Goal: Obtain resource: Download file/media

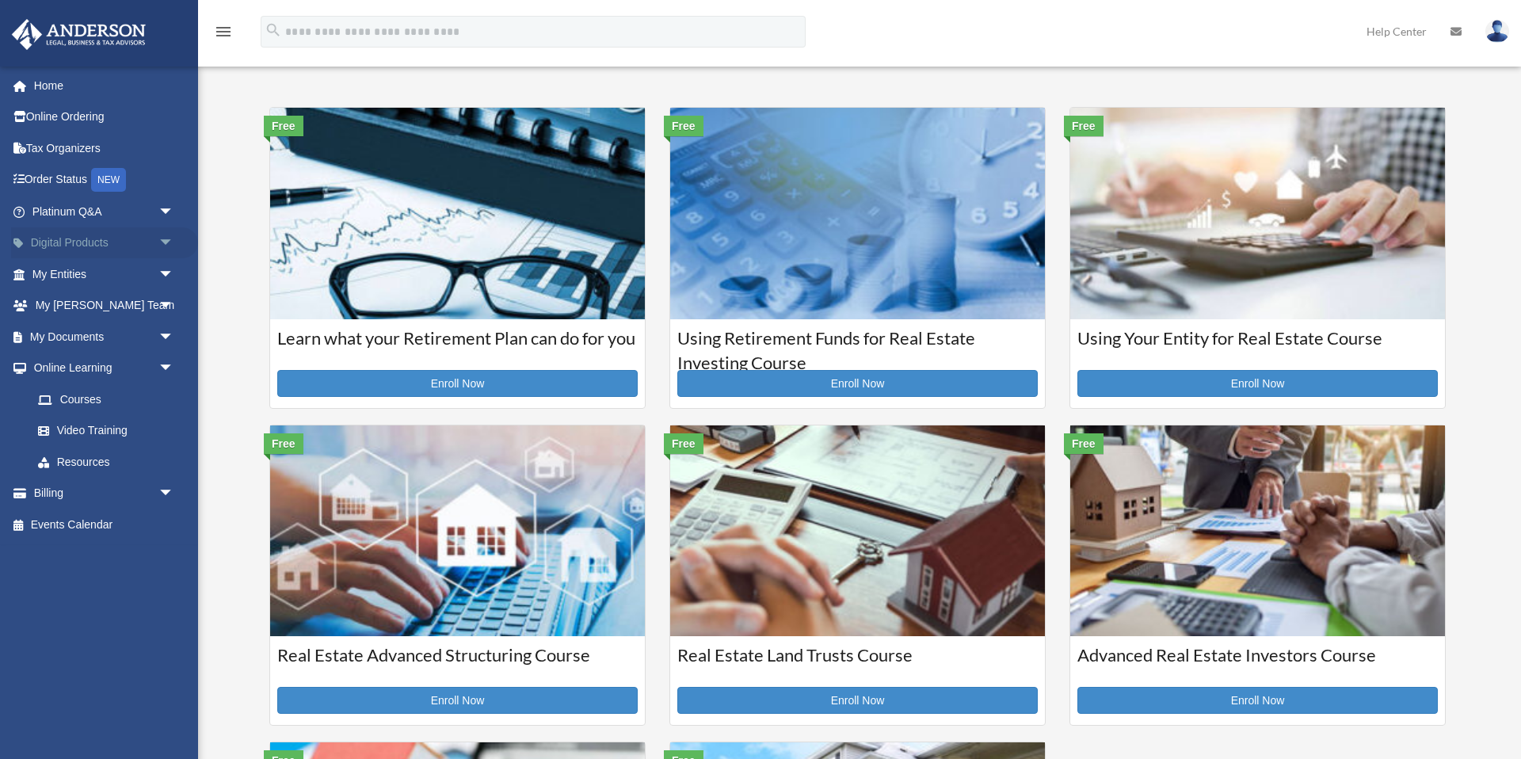
click at [162, 238] on span "arrow_drop_down" at bounding box center [174, 243] width 32 height 32
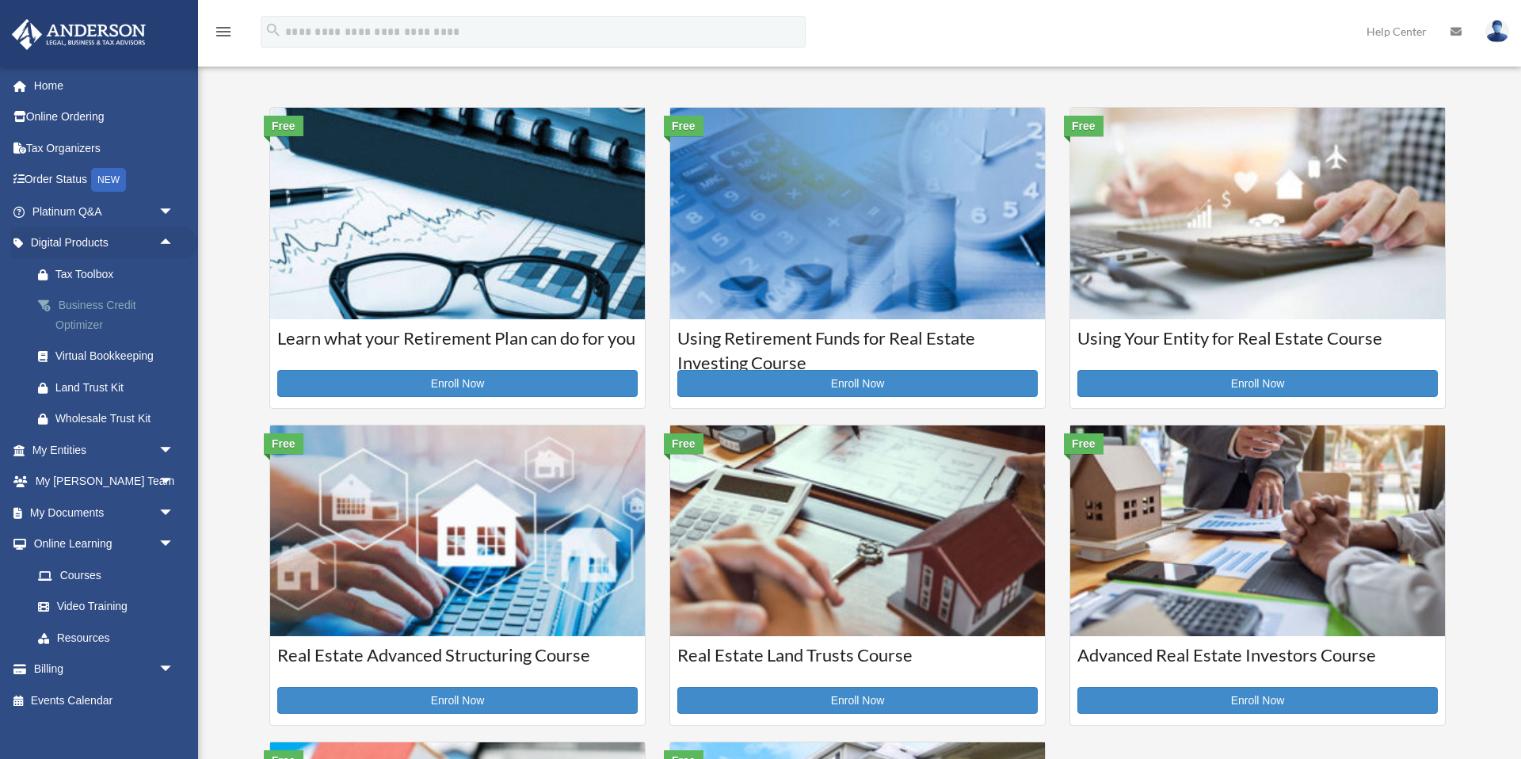
scroll to position [14, 0]
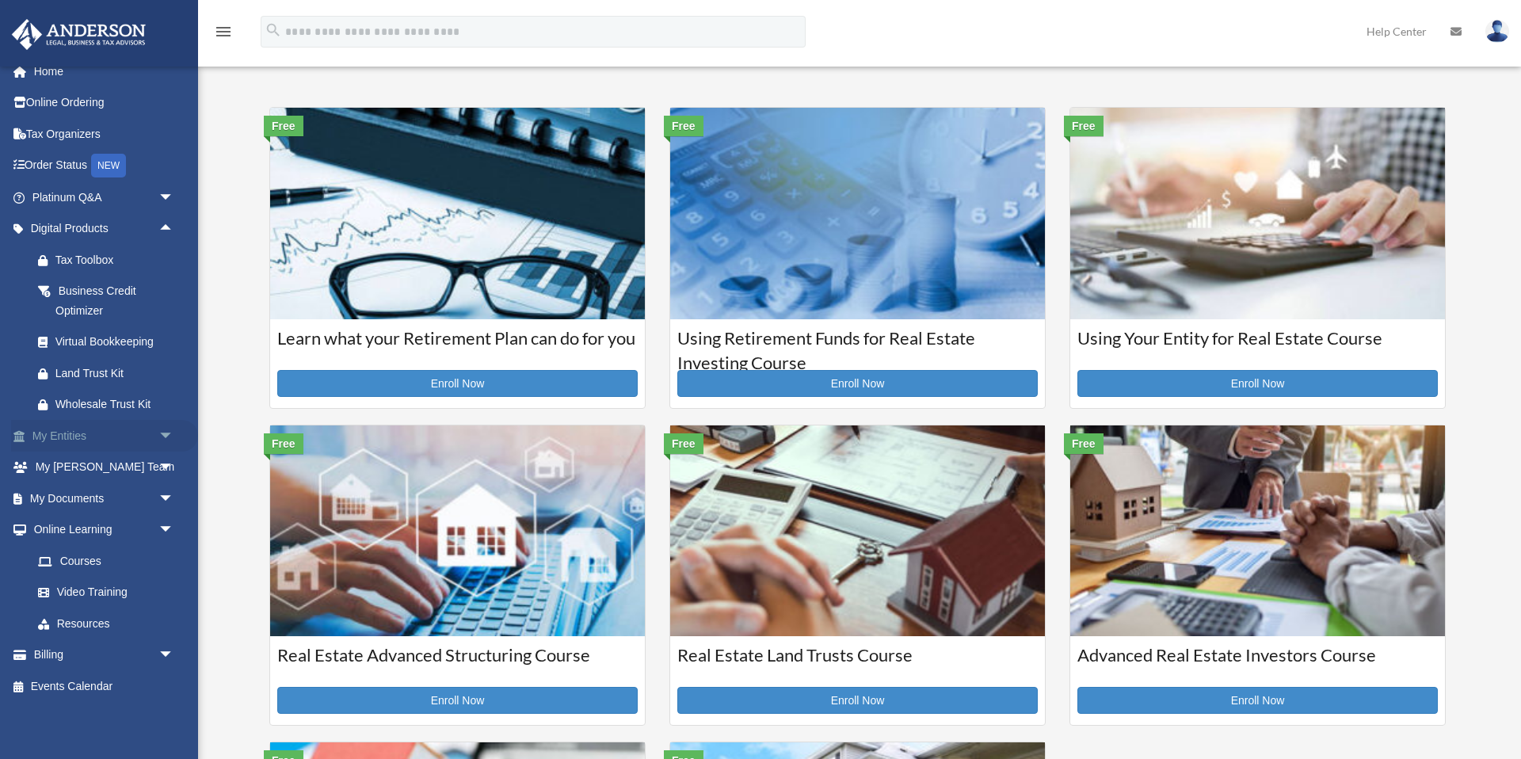
click at [166, 433] on span "arrow_drop_down" at bounding box center [174, 436] width 32 height 32
click at [74, 166] on link "Order Status NEW" at bounding box center [104, 166] width 187 height 32
click at [114, 166] on div "NEW" at bounding box center [108, 166] width 35 height 24
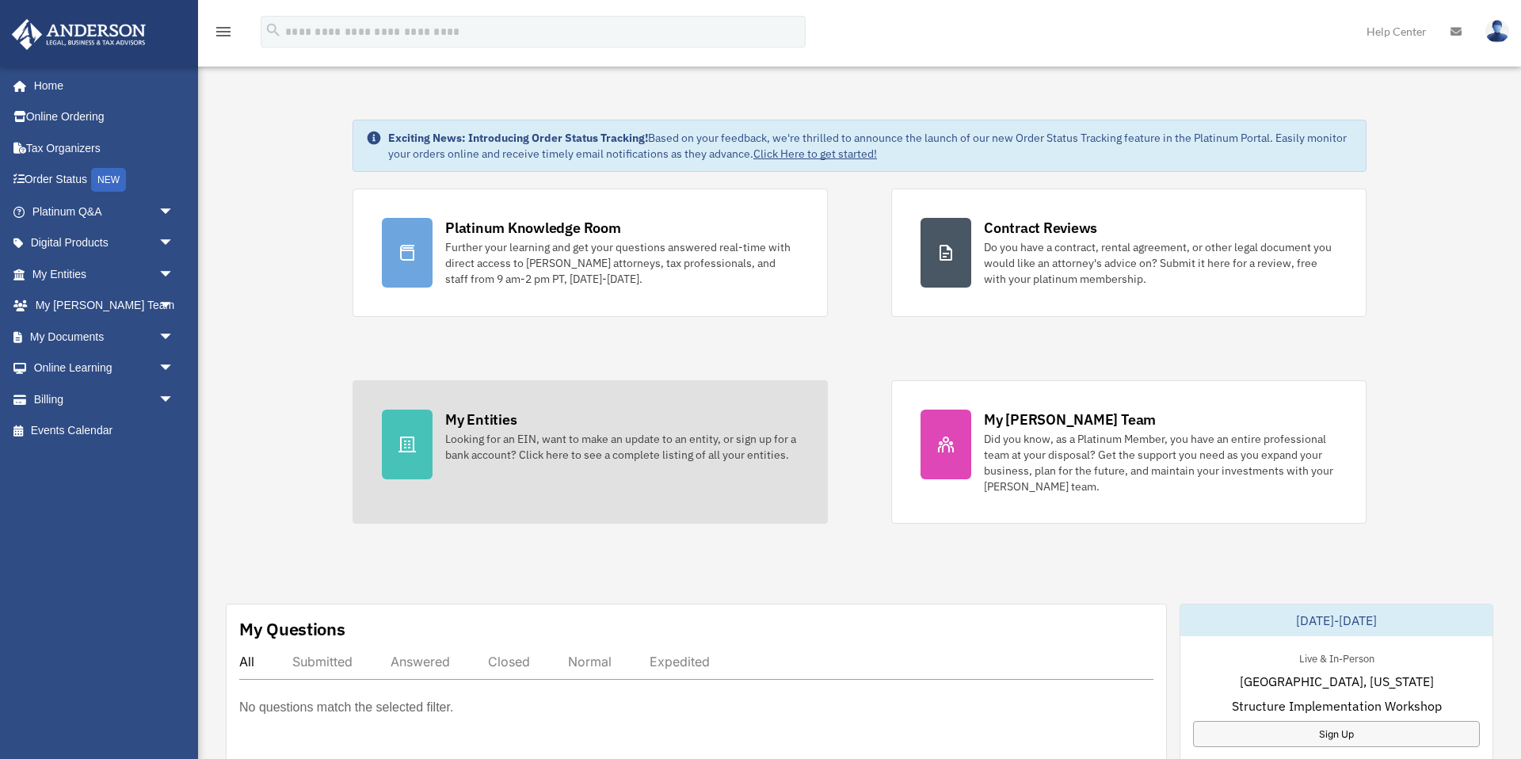
click at [524, 456] on div "Looking for an EIN, want to make an update to an entity, or sign up for a bank …" at bounding box center [621, 447] width 353 height 32
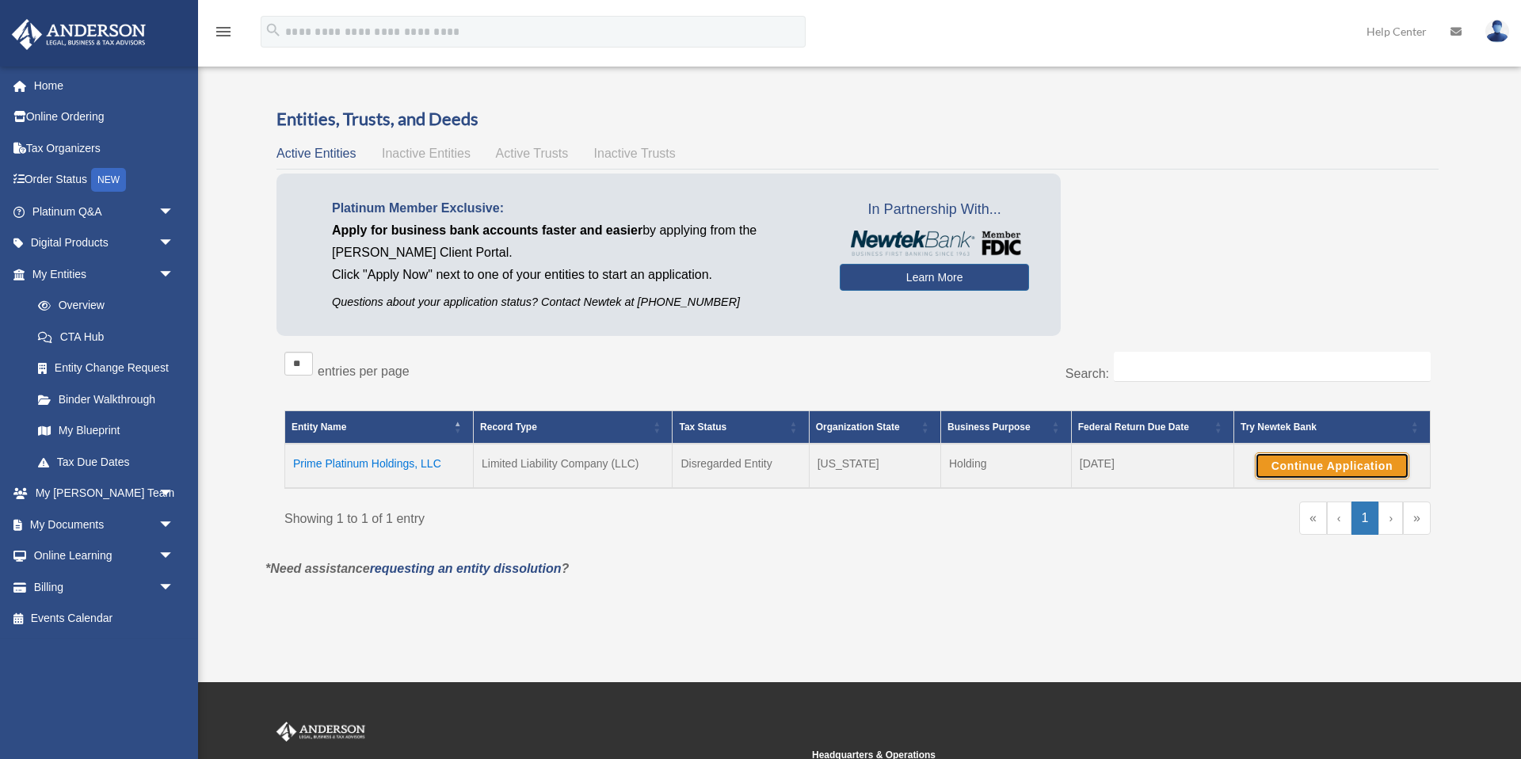
click at [1292, 468] on button "Continue Application" at bounding box center [1332, 465] width 154 height 27
click at [101, 557] on link "Online Learning arrow_drop_down" at bounding box center [104, 556] width 187 height 32
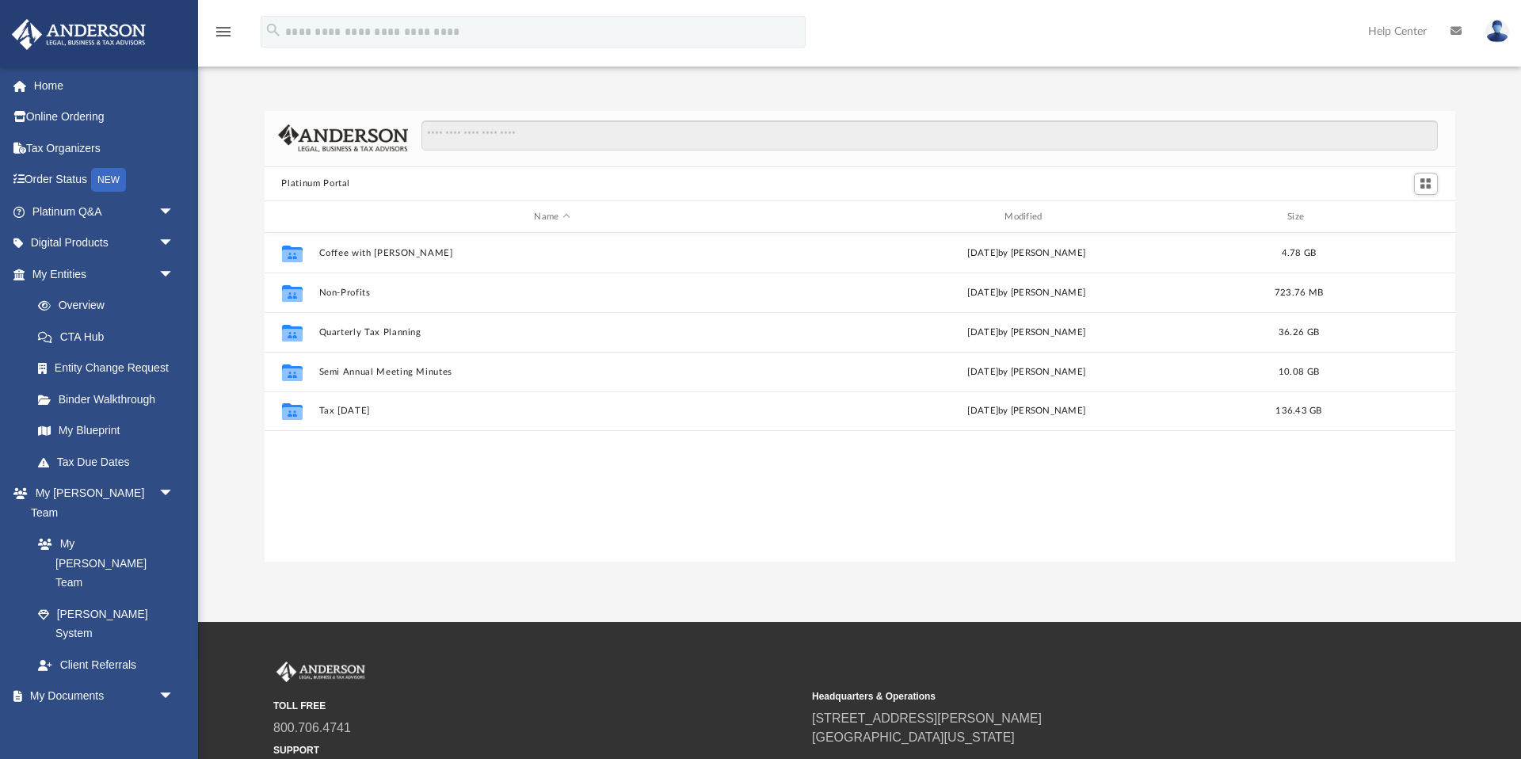
scroll to position [360, 1191]
click at [162, 681] on span "arrow_drop_down" at bounding box center [174, 697] width 32 height 32
click at [101, 681] on link "My Documents arrow_drop_up" at bounding box center [104, 697] width 187 height 32
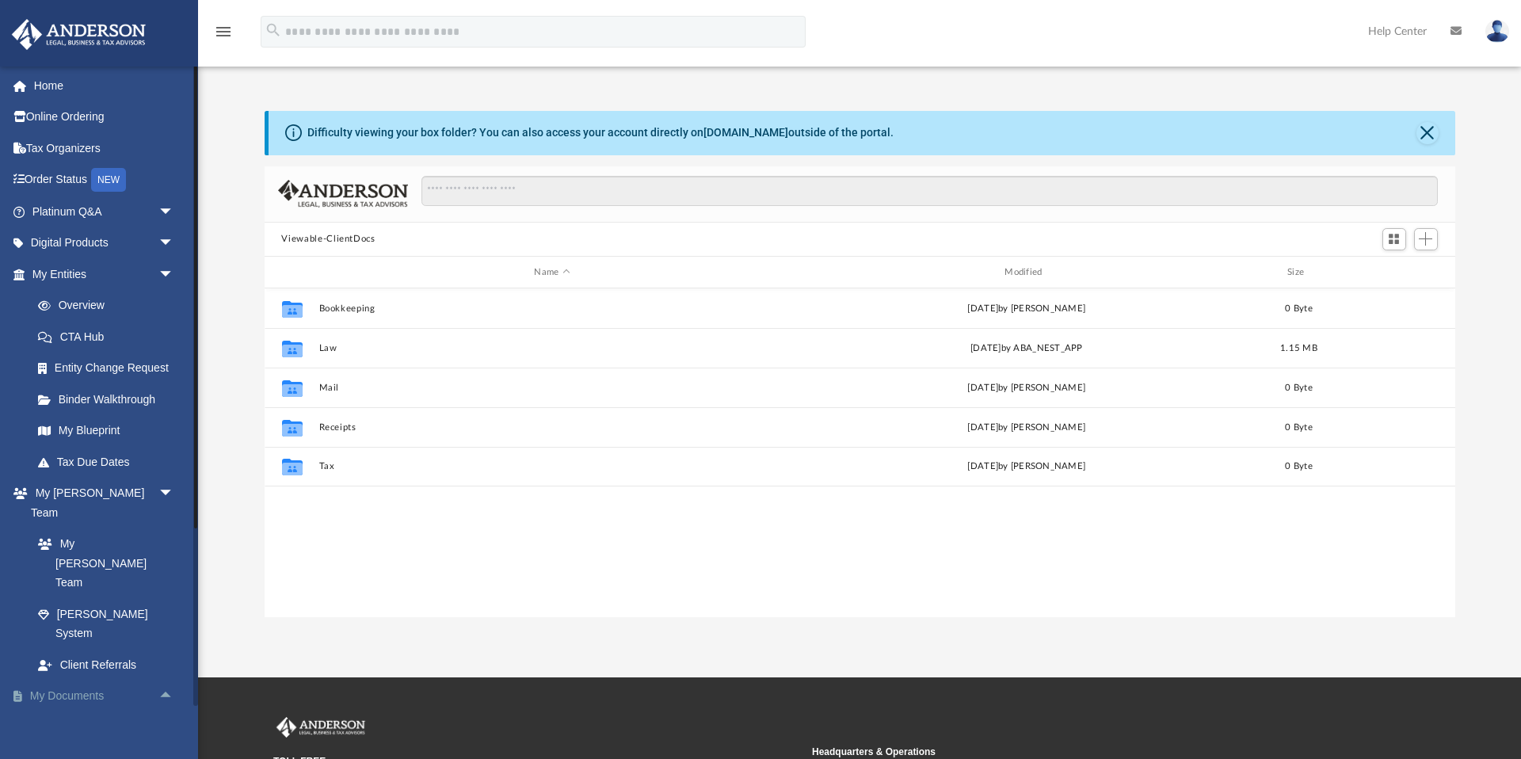
scroll to position [360, 1191]
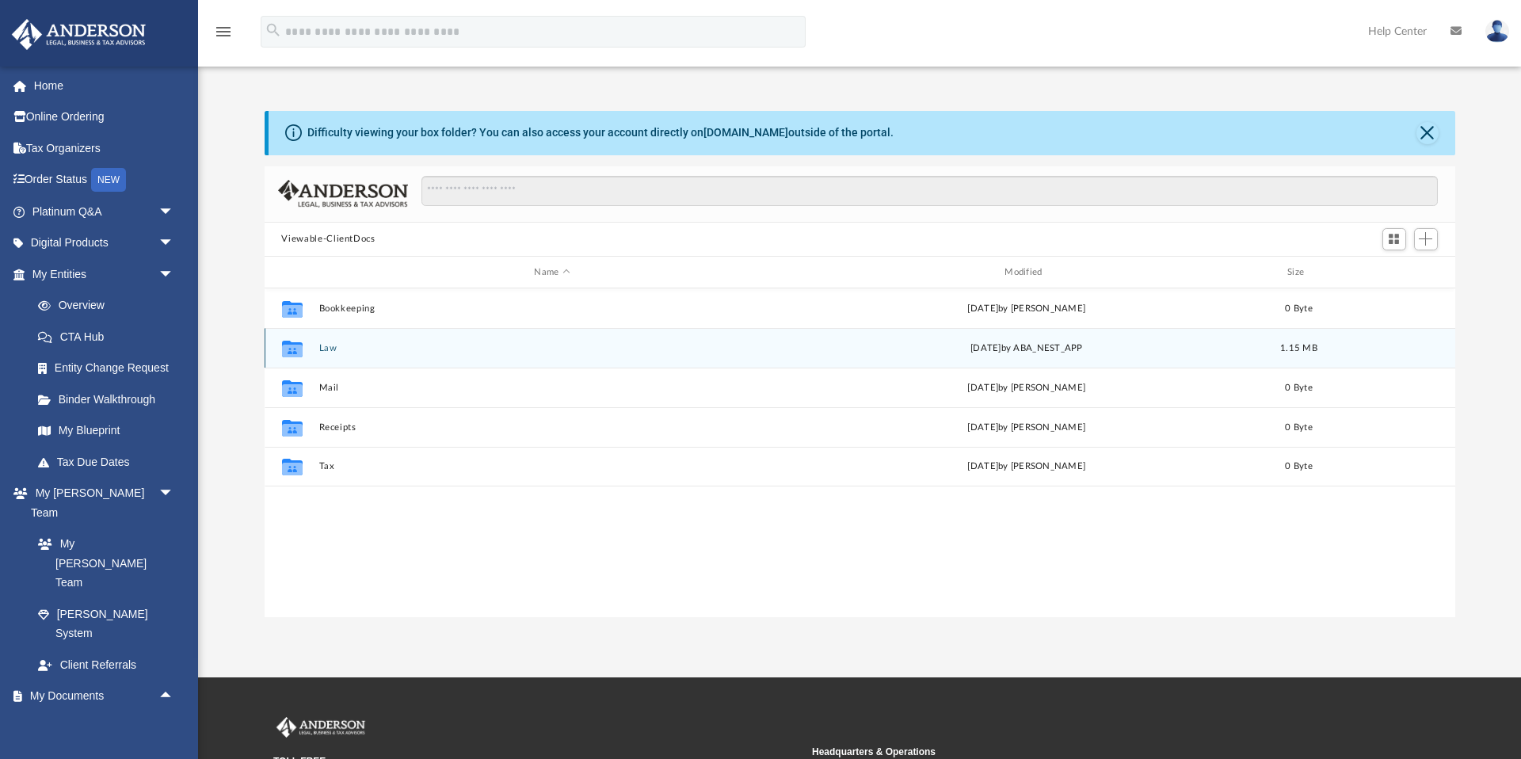
click at [336, 348] on button "Law" at bounding box center [551, 348] width 467 height 10
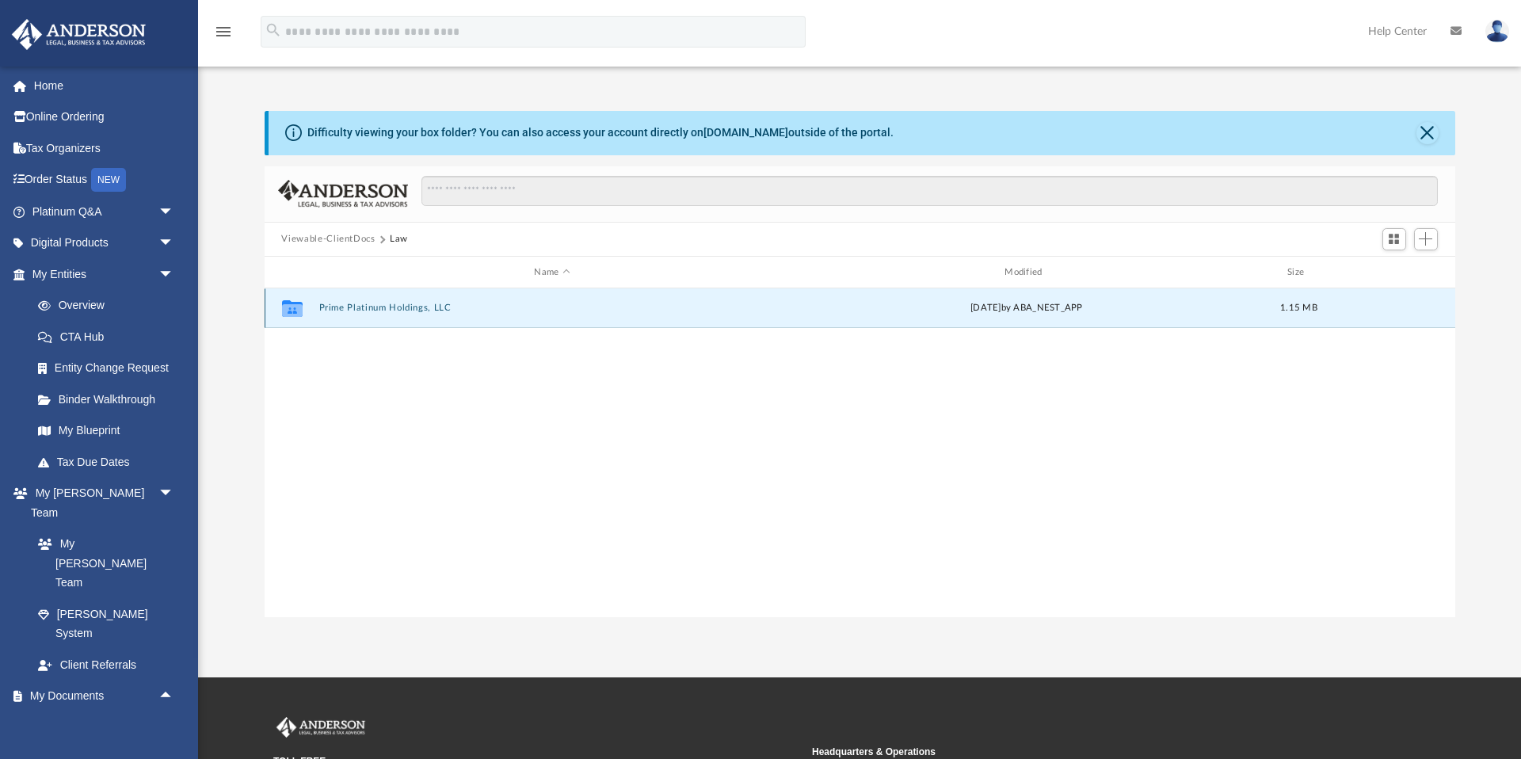
click at [365, 307] on button "Prime Platinum Holdings, LLC" at bounding box center [551, 308] width 467 height 10
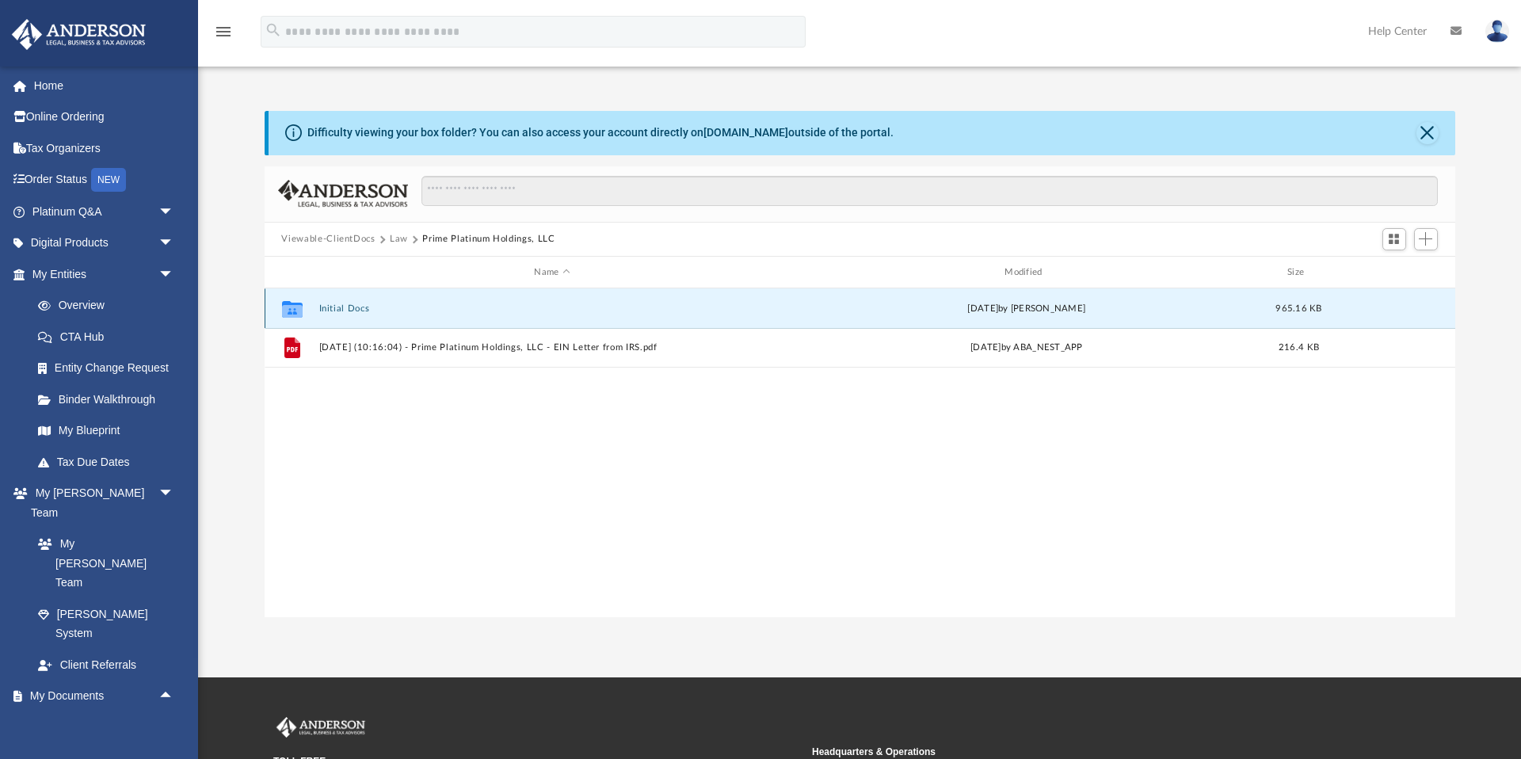
click at [351, 310] on button "Initial Docs" at bounding box center [551, 308] width 467 height 10
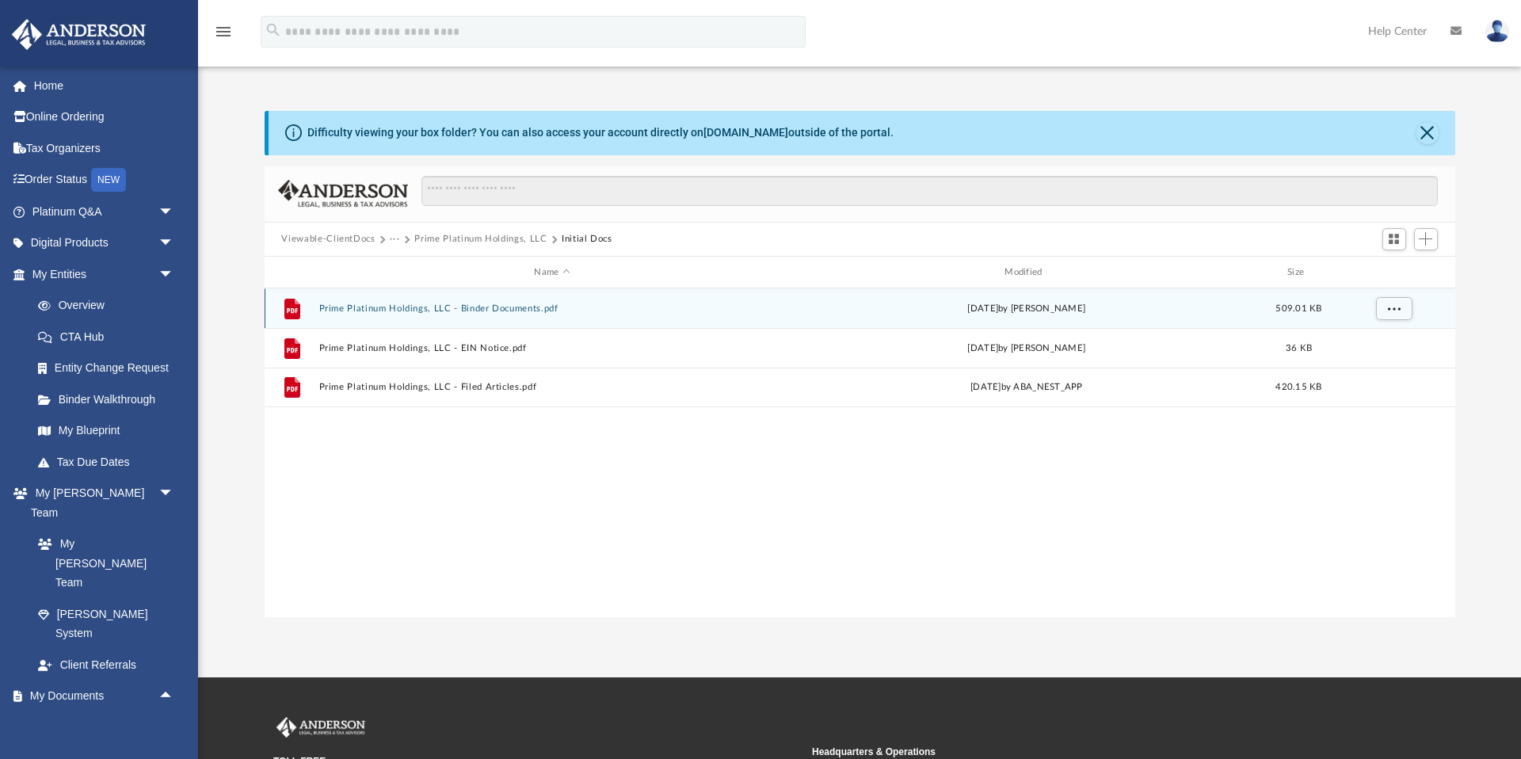
click at [419, 307] on button "Prime Platinum Holdings, LLC - Binder Documents.pdf" at bounding box center [551, 308] width 467 height 10
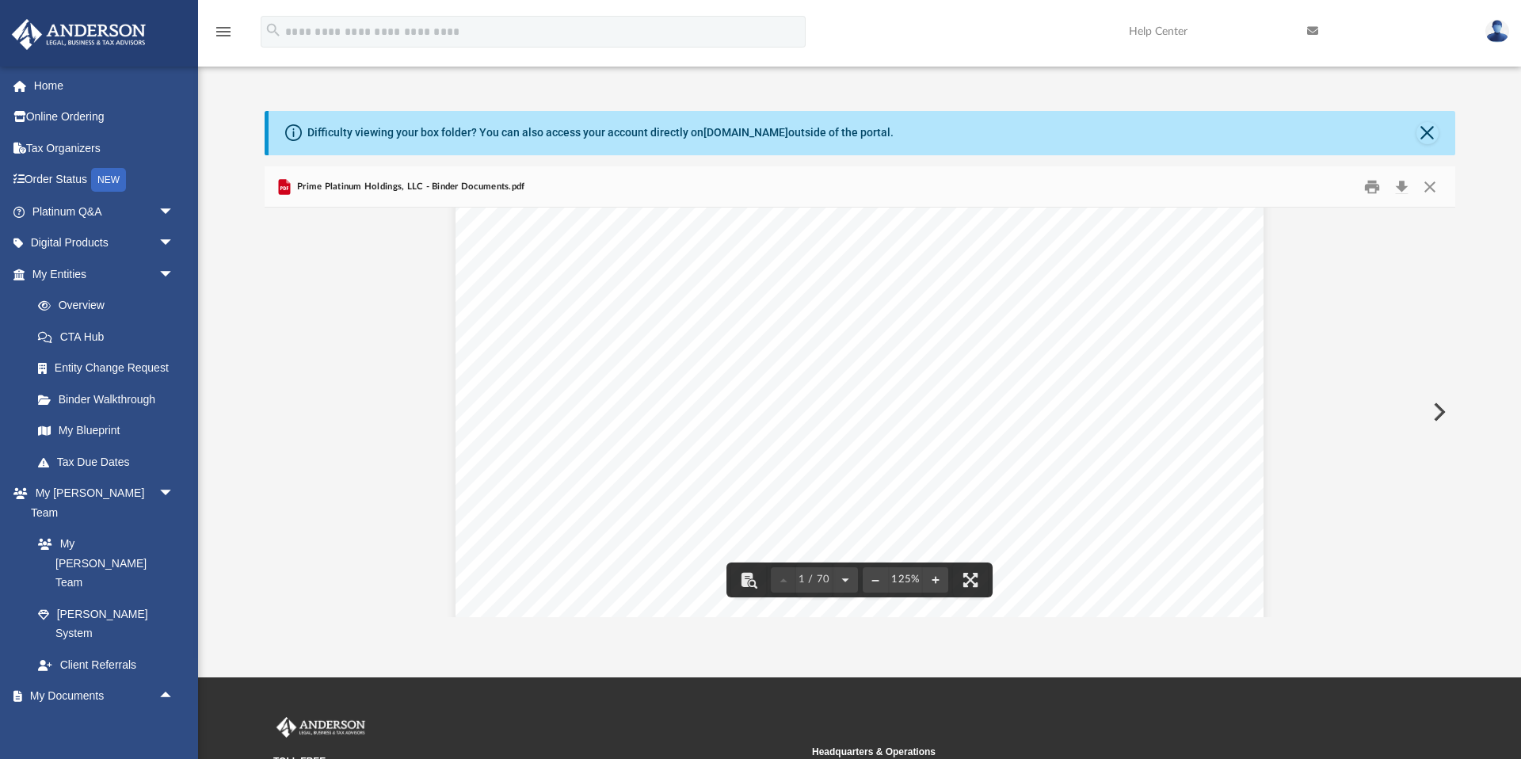
scroll to position [103, 0]
click at [935, 578] on button "File preview" at bounding box center [935, 580] width 25 height 35
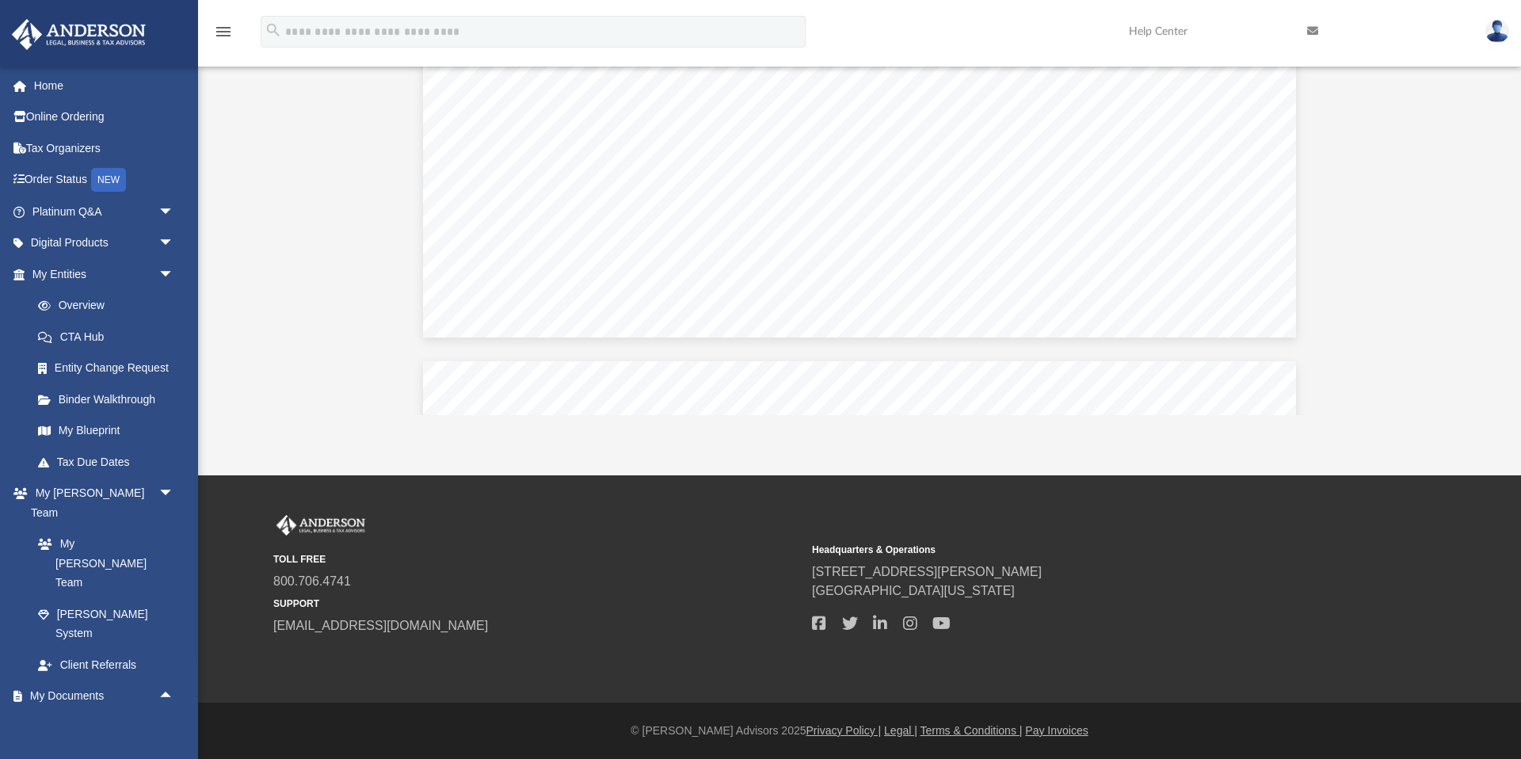
scroll to position [13298, 0]
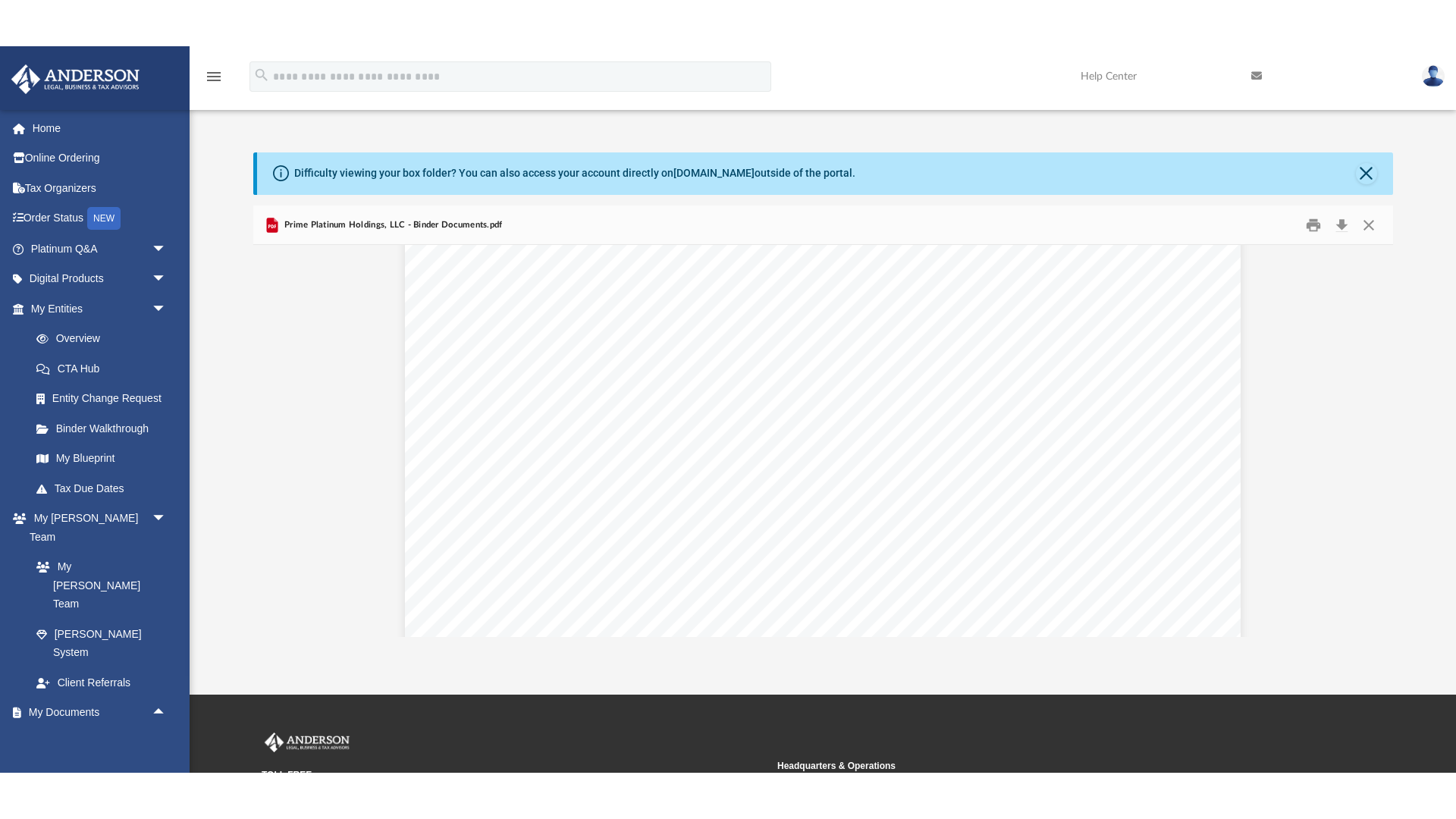
scroll to position [488, 0]
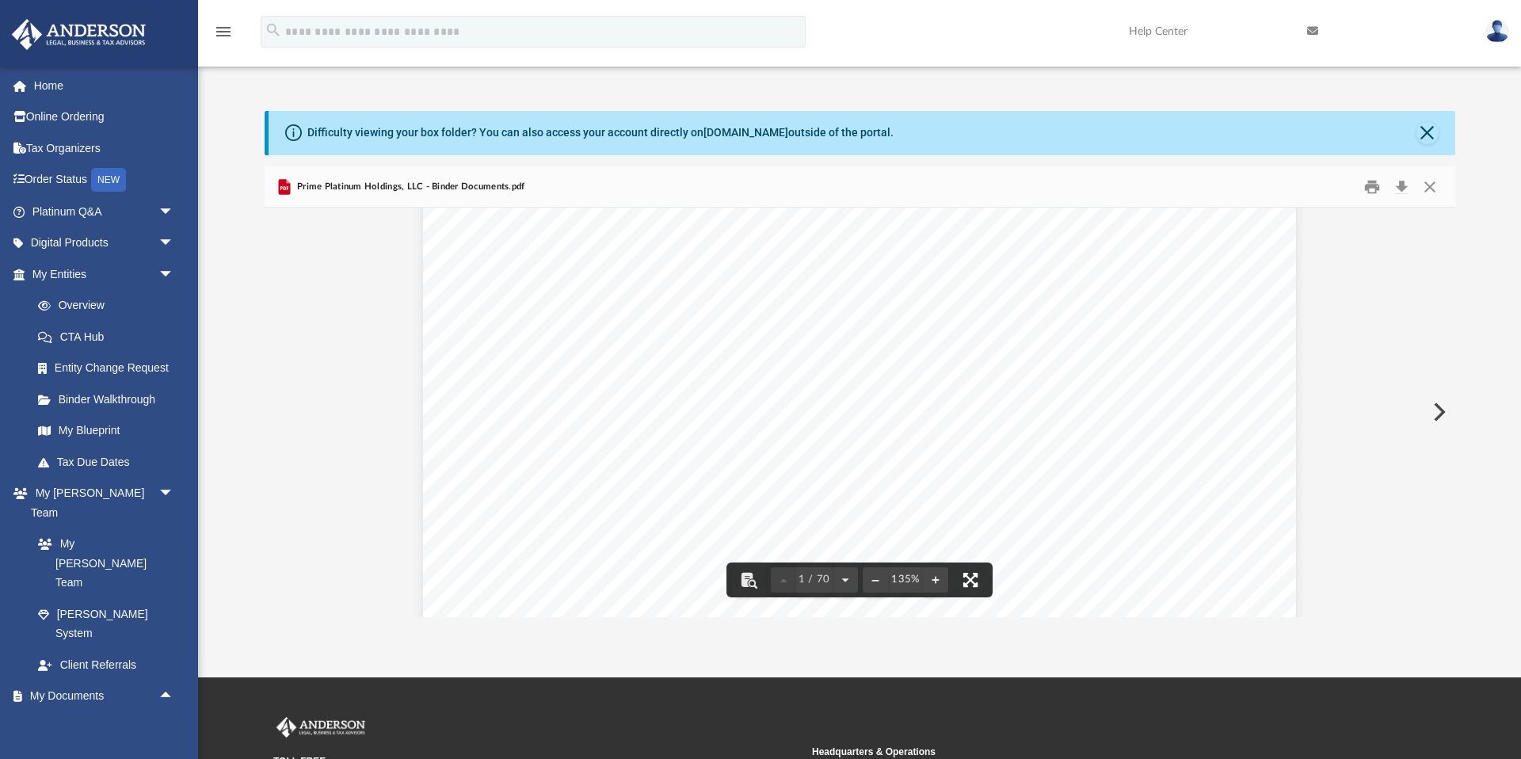
click at [975, 580] on button "File preview" at bounding box center [970, 580] width 35 height 35
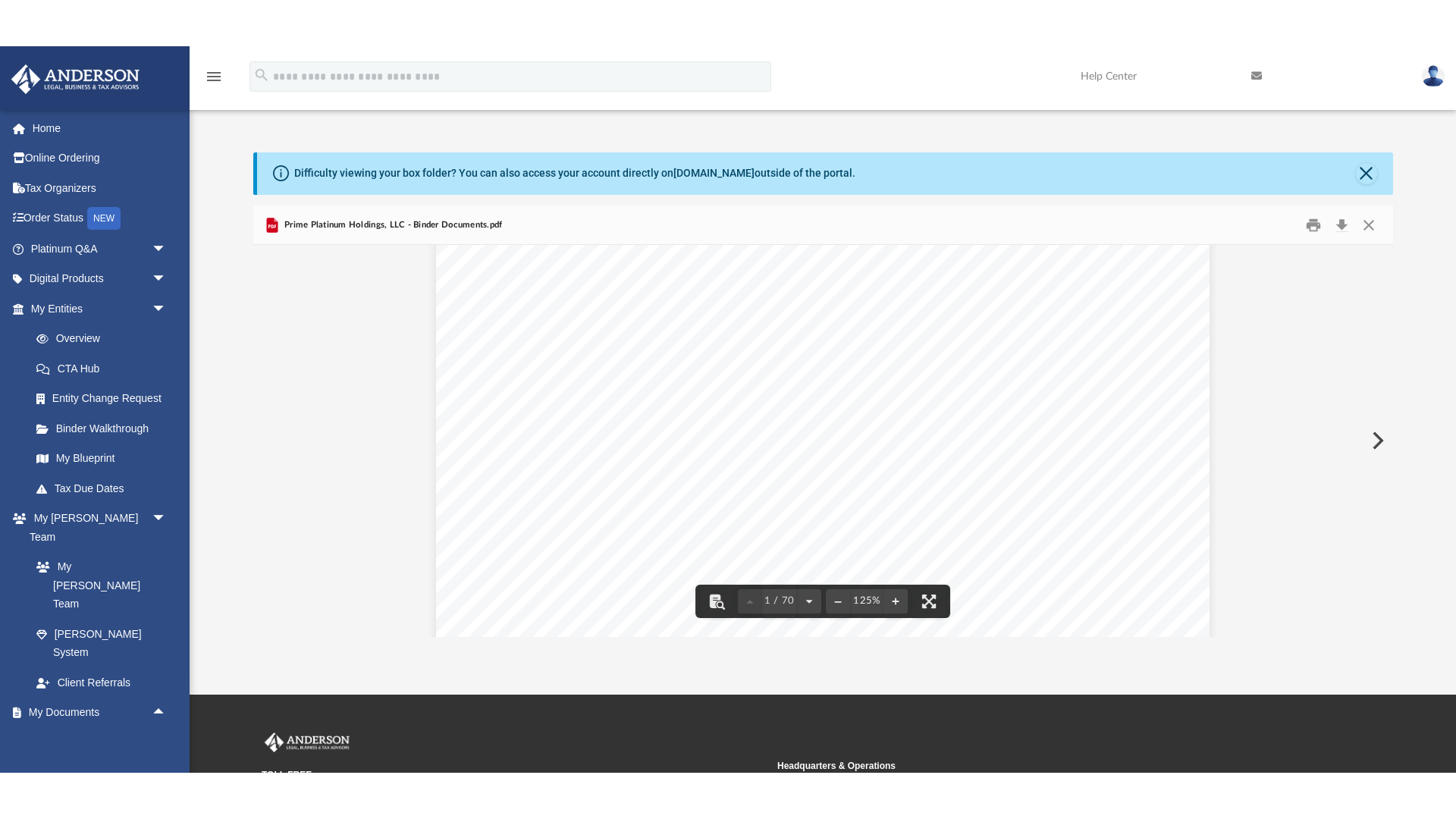
scroll to position [192, 0]
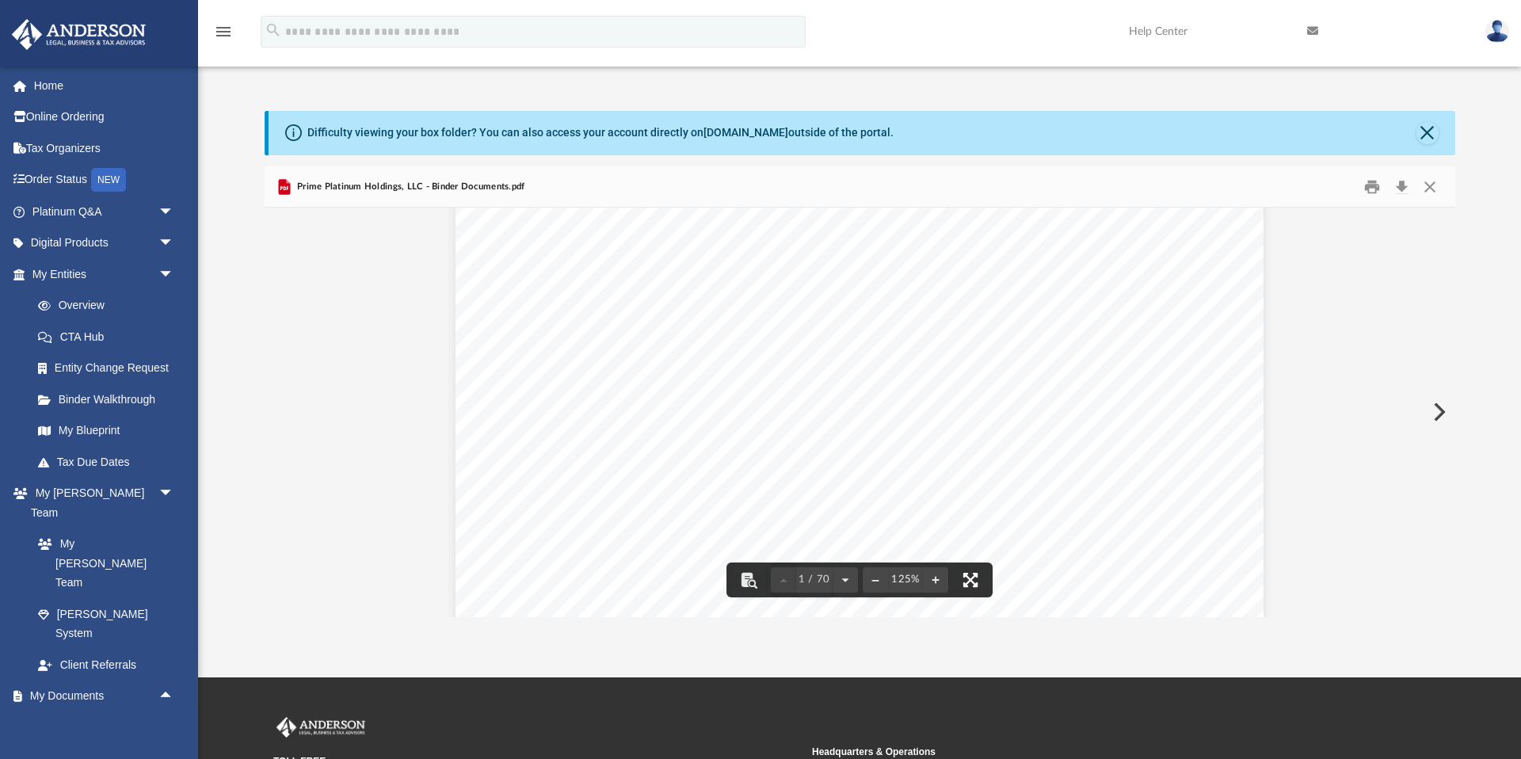
click at [978, 579] on button "File preview" at bounding box center [970, 580] width 35 height 35
